Goal: Task Accomplishment & Management: Manage account settings

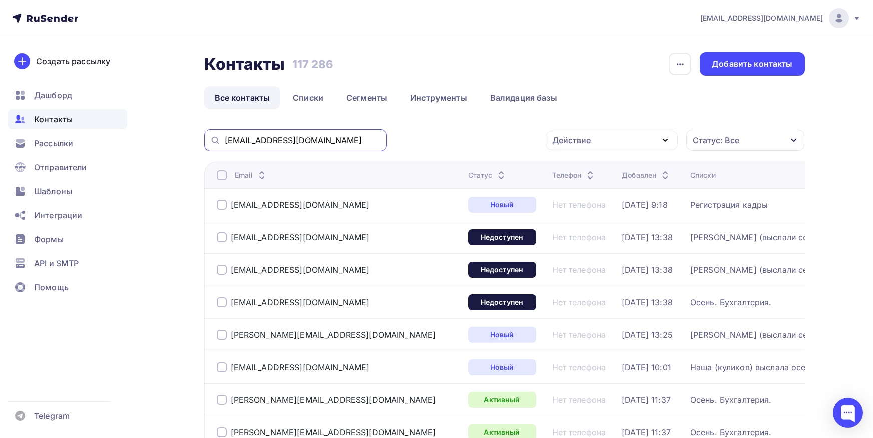
click at [317, 145] on input "[EMAIL_ADDRESS][DOMAIN_NAME]" at bounding box center [303, 140] width 156 height 11
paste input "orlovaolga"
type input "[EMAIL_ADDRESS][DOMAIN_NAME]"
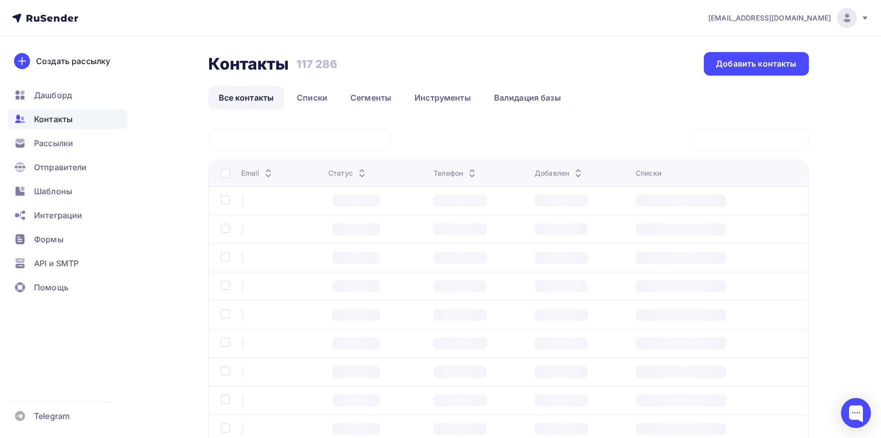
click at [0, 0] on div at bounding box center [0, 0] width 0 height 0
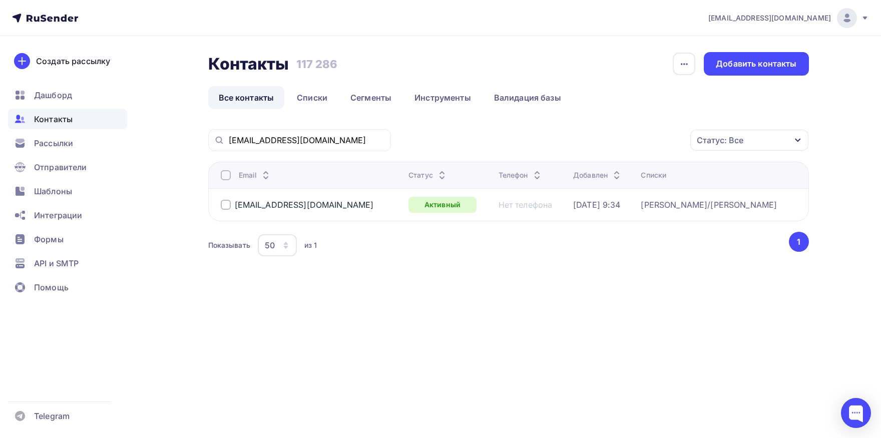
click at [221, 178] on div at bounding box center [226, 175] width 10 height 10
drag, startPoint x: 586, startPoint y: 142, endPoint x: 583, endPoint y: 175, distance: 32.7
click at [586, 143] on div "Действие" at bounding box center [575, 140] width 39 height 12
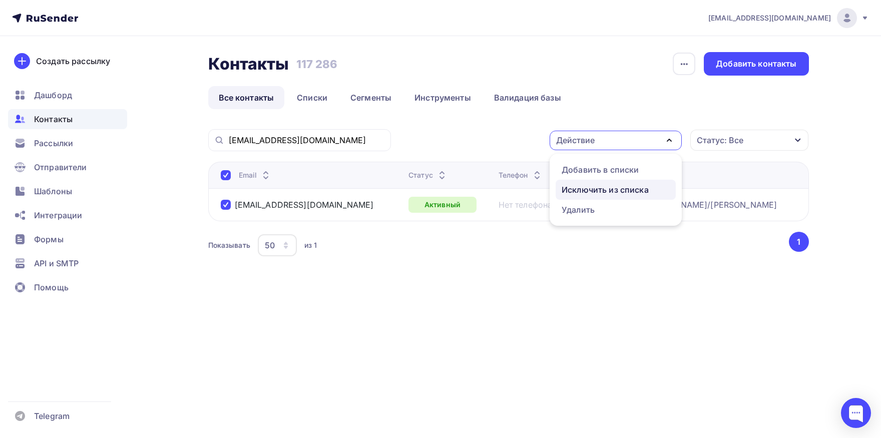
click at [582, 182] on link "Исключить из списка" at bounding box center [616, 190] width 120 height 20
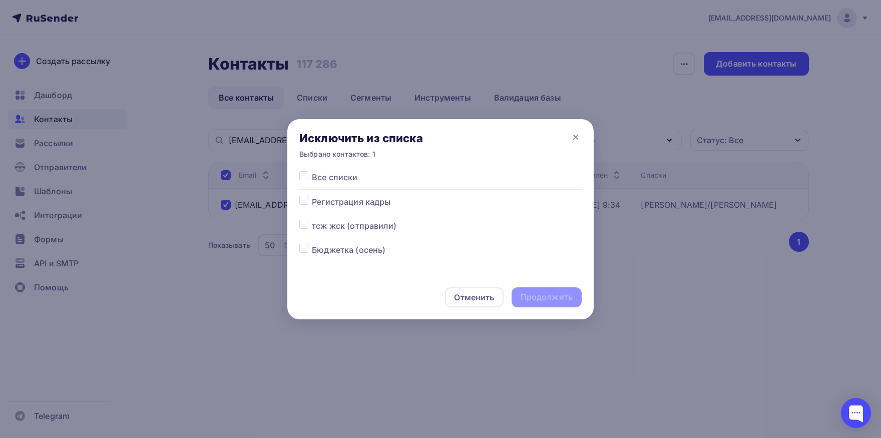
click at [312, 171] on label at bounding box center [312, 171] width 0 height 0
click at [304, 177] on input "checkbox" at bounding box center [303, 175] width 9 height 9
checkbox input "true"
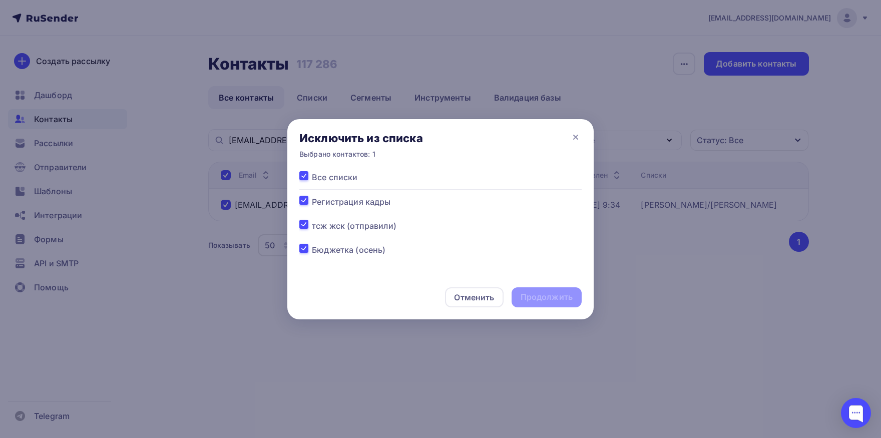
checkbox input "true"
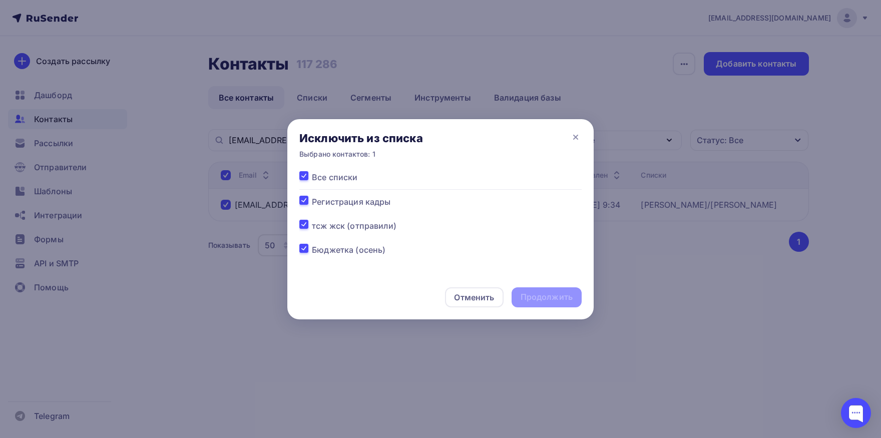
checkbox input "true"
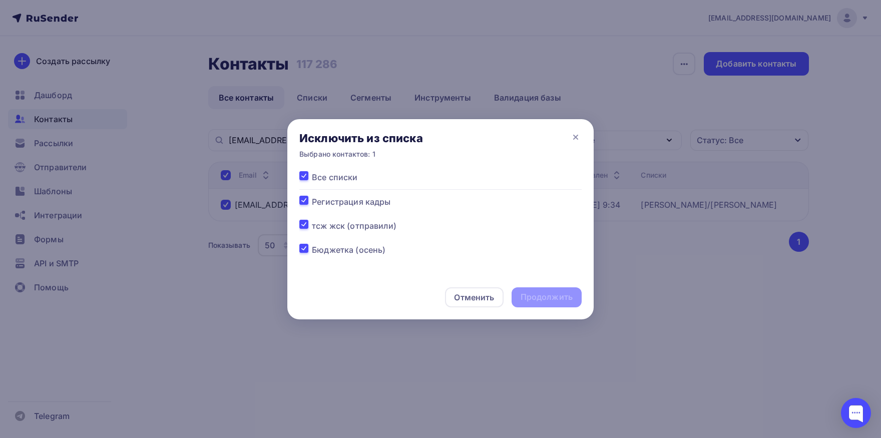
checkbox input "true"
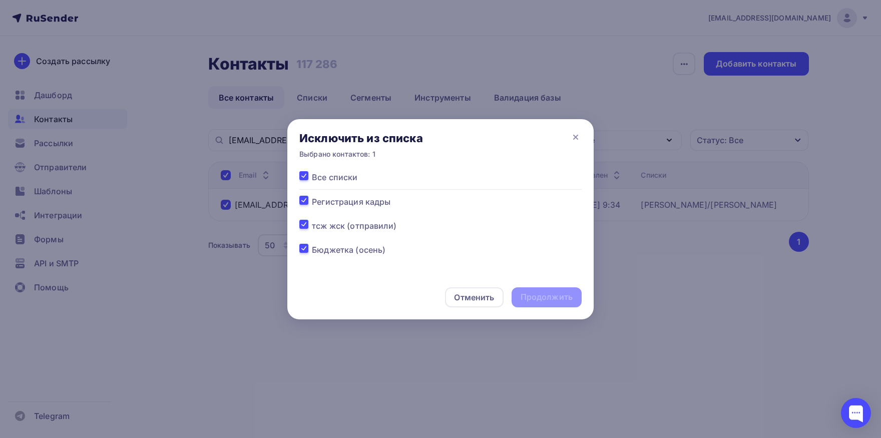
checkbox input "true"
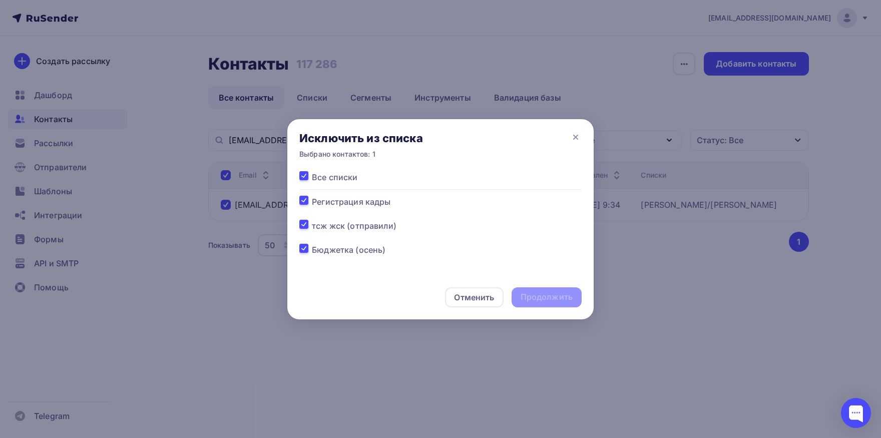
checkbox input "true"
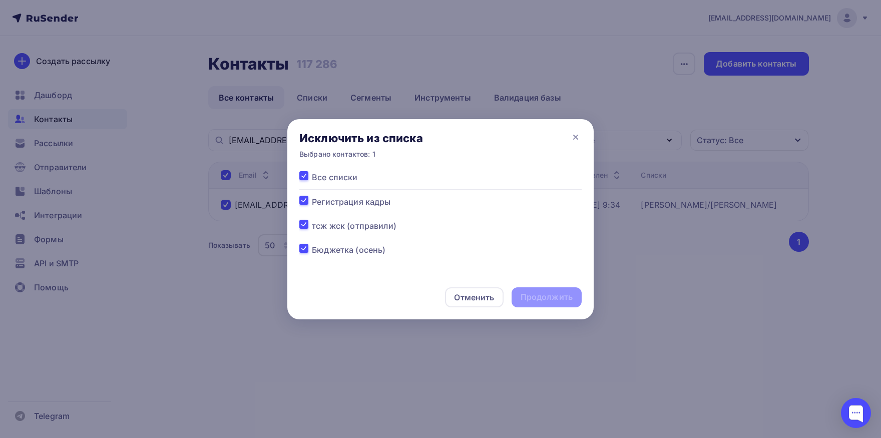
checkbox input "true"
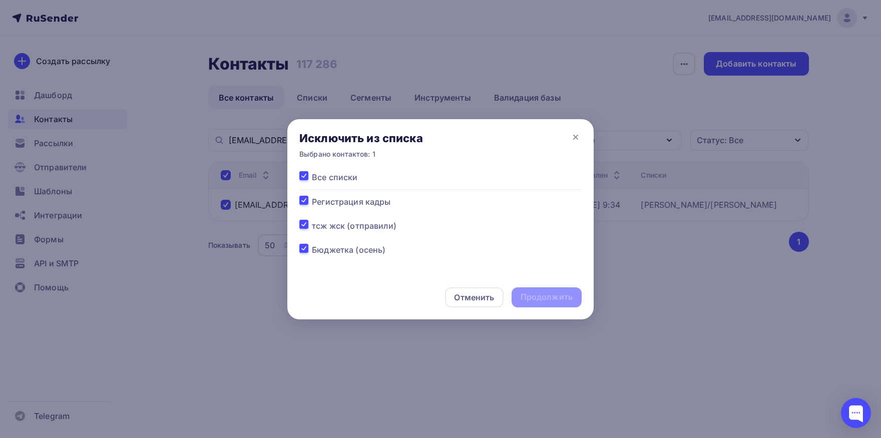
checkbox input "true"
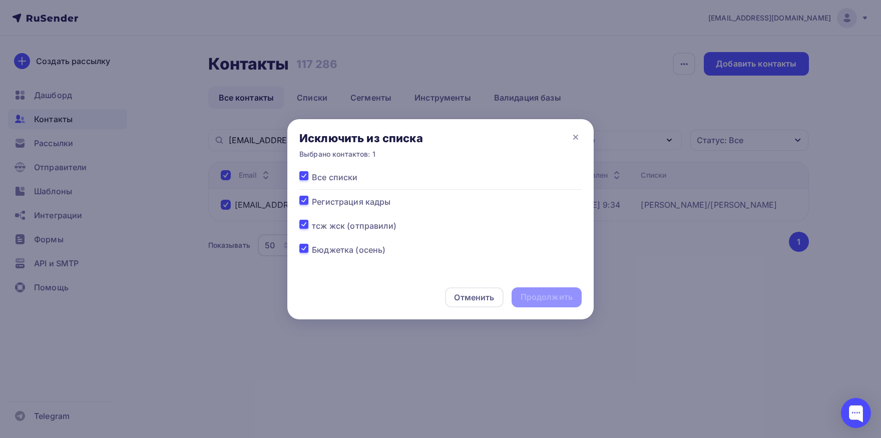
checkbox input "true"
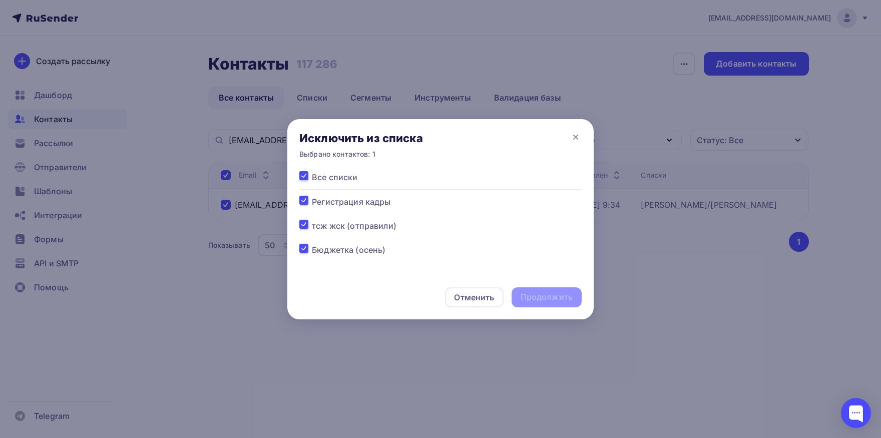
checkbox input "true"
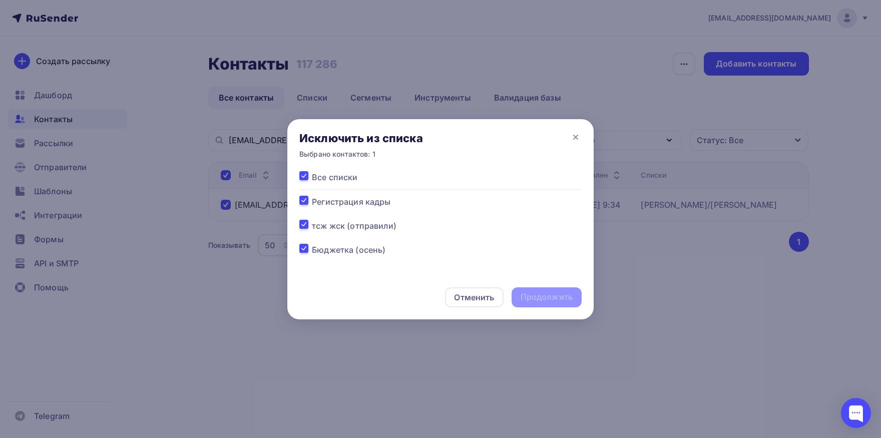
checkbox input "true"
drag, startPoint x: 526, startPoint y: 297, endPoint x: 521, endPoint y: 289, distance: 9.0
click at [527, 297] on div "Продолжить" at bounding box center [547, 297] width 52 height 12
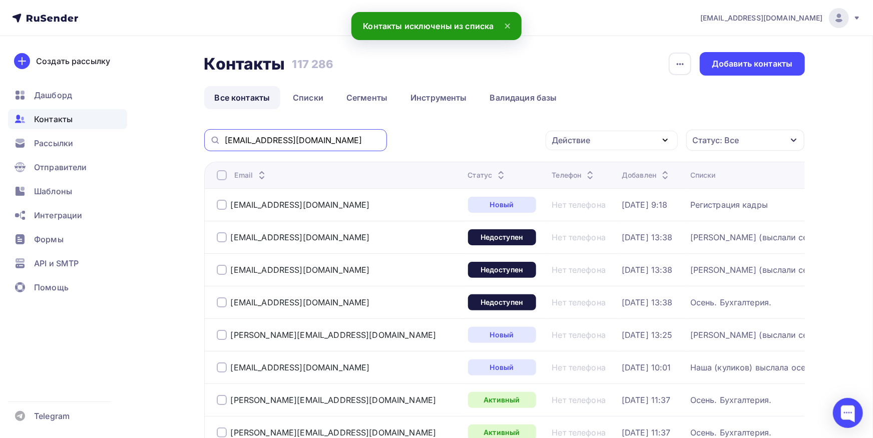
click at [333, 141] on input "[EMAIL_ADDRESS][DOMAIN_NAME]" at bounding box center [303, 140] width 156 height 11
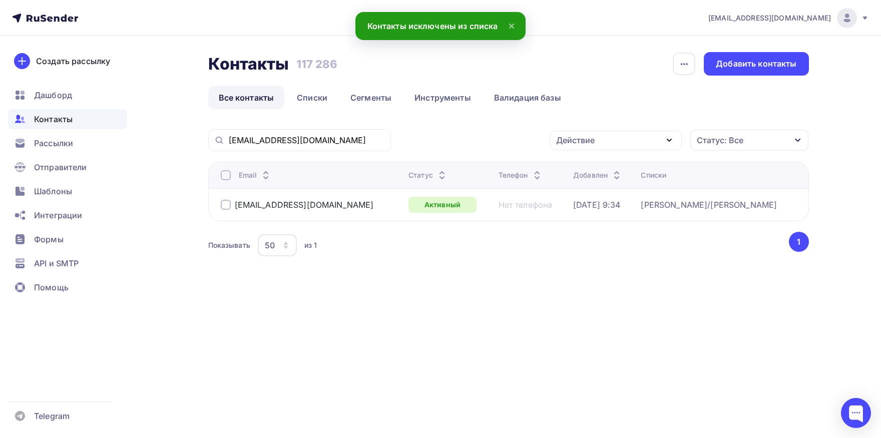
click at [225, 177] on div at bounding box center [226, 175] width 10 height 10
click at [616, 134] on div "Действие" at bounding box center [616, 141] width 132 height 20
click at [608, 163] on link "Добавить в списки" at bounding box center [616, 170] width 120 height 20
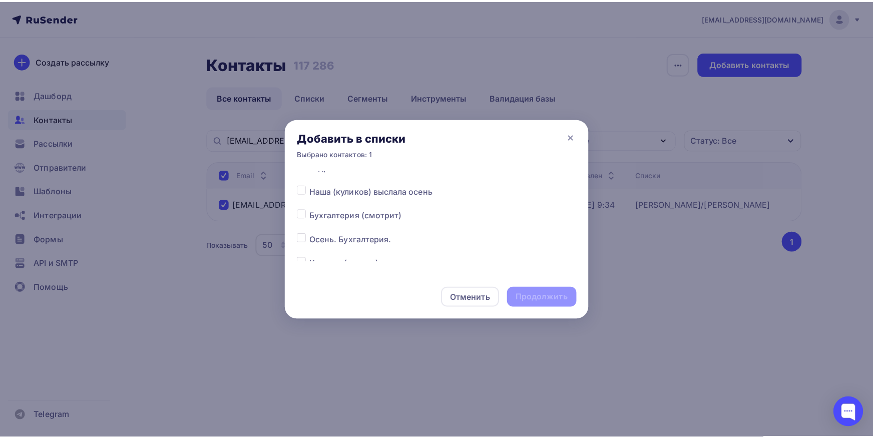
scroll to position [105, 0]
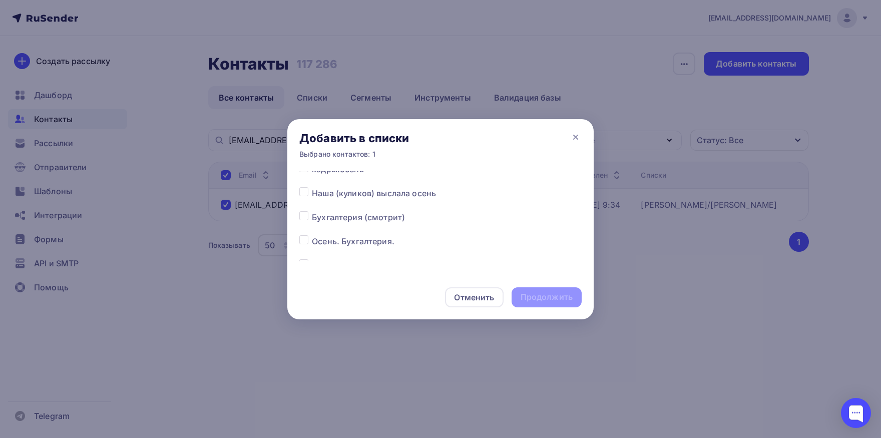
click at [306, 246] on div at bounding box center [305, 241] width 13 height 12
click at [312, 235] on label at bounding box center [312, 235] width 0 height 0
click at [305, 241] on input "checkbox" at bounding box center [303, 239] width 9 height 9
checkbox input "true"
click at [553, 300] on div "Продолжить" at bounding box center [547, 297] width 52 height 12
